Goal: Task Accomplishment & Management: Use online tool/utility

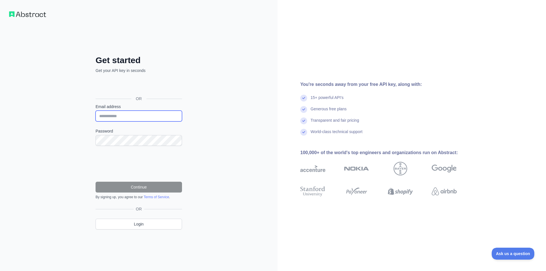
click at [130, 118] on input "Email address" at bounding box center [139, 116] width 87 height 11
paste input "**********"
type input "**********"
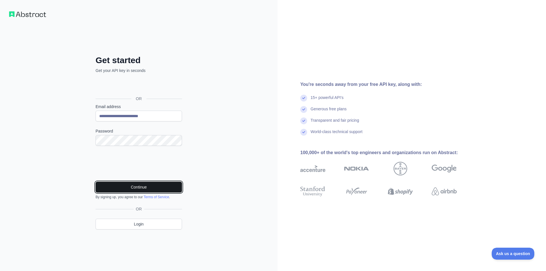
click at [139, 184] on button "Continue" at bounding box center [139, 187] width 87 height 11
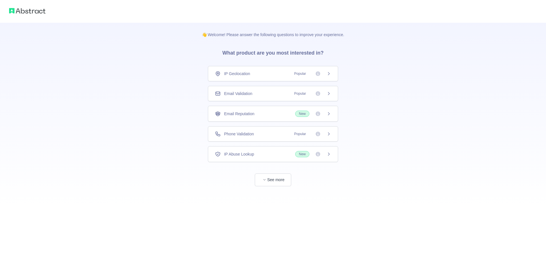
click at [254, 96] on div "Email Validation Popular" at bounding box center [273, 94] width 116 height 6
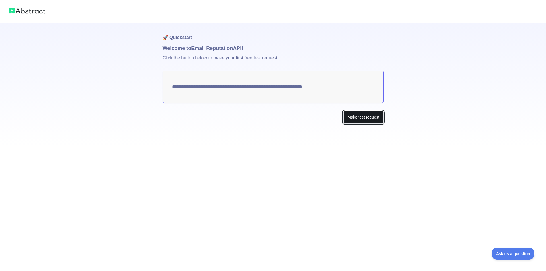
click at [366, 116] on button "Make test request" at bounding box center [364, 117] width 40 height 13
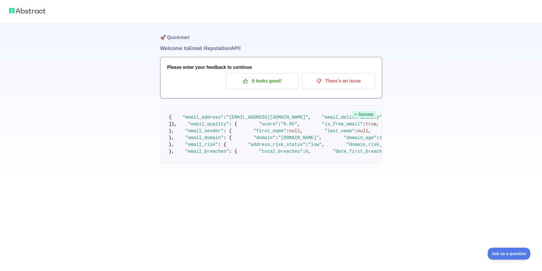
click at [268, 92] on div "Please enter your feedback to continue It looks good! There's an issue" at bounding box center [271, 77] width 221 height 41
click at [268, 83] on p "It looks good!" at bounding box center [262, 81] width 64 height 10
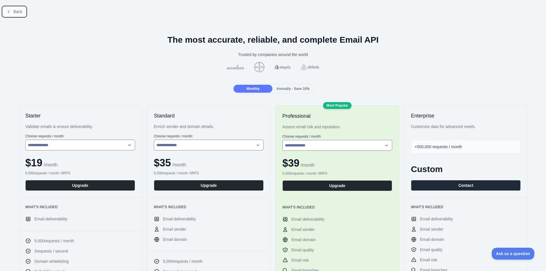
click at [16, 13] on span "Back" at bounding box center [17, 11] width 9 height 5
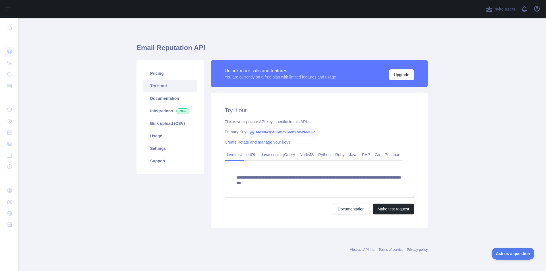
click at [262, 128] on span "14d136c854034f6f95edb27d5264833d" at bounding box center [283, 132] width 71 height 9
click at [263, 130] on span "14d136c854034f6f95edb27d5264833d" at bounding box center [283, 132] width 71 height 9
copy span "14d136c854034f6f95edb27d5264833d"
click at [274, 131] on span "14d136c854034f6f95edb27d5264833d" at bounding box center [283, 132] width 71 height 9
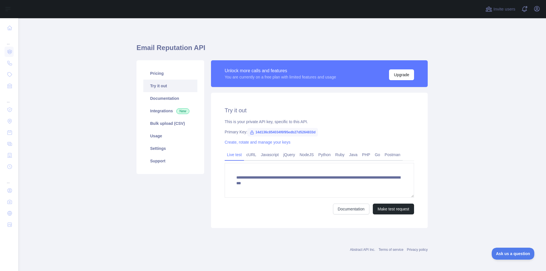
click at [274, 131] on span "14d136c854034f6f95edb27d5264833d" at bounding box center [283, 132] width 71 height 9
